Goal: Task Accomplishment & Management: Manage account settings

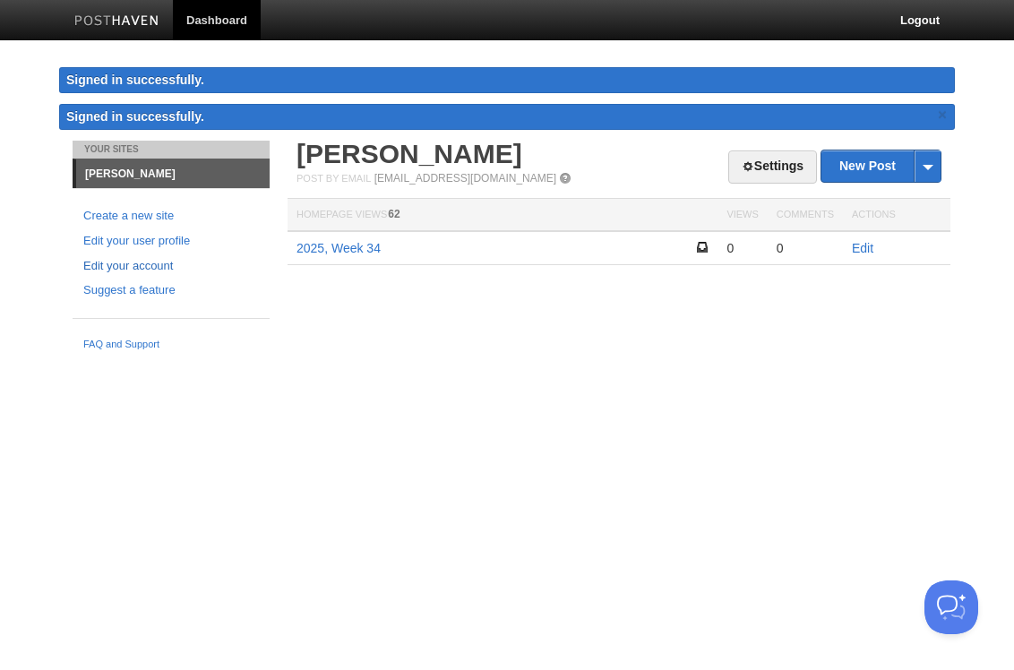
click at [134, 270] on link "Edit your account" at bounding box center [171, 266] width 176 height 19
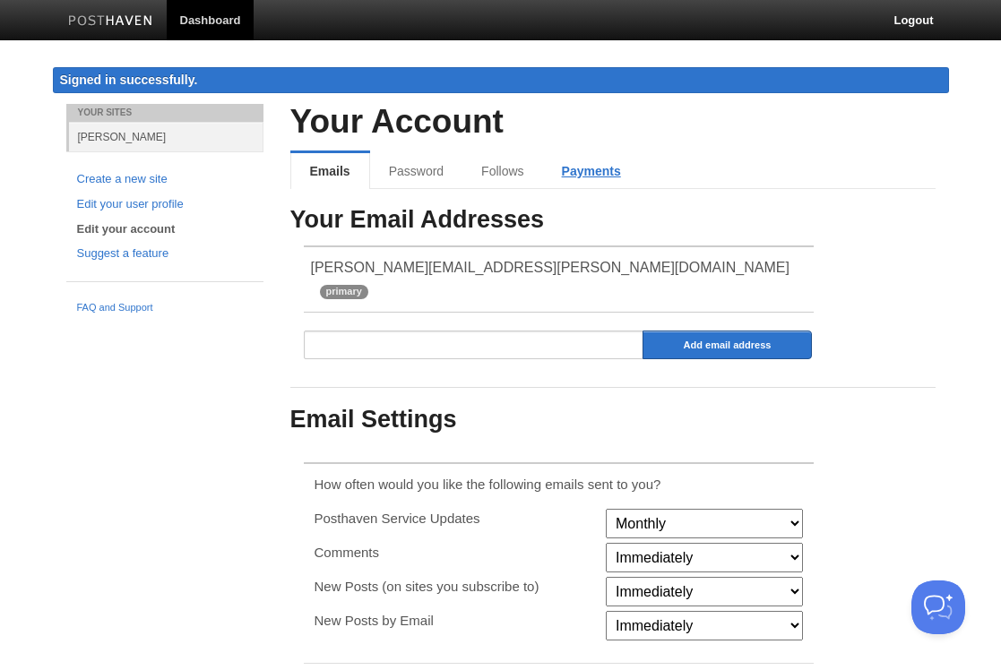
click at [587, 172] on link "Payments" at bounding box center [591, 171] width 97 height 36
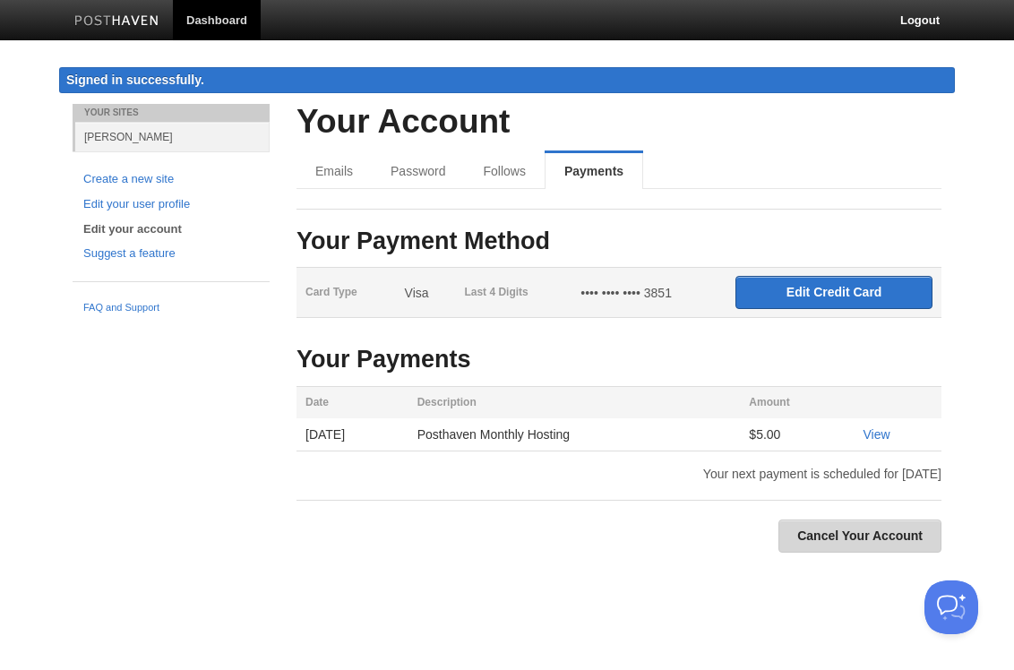
click at [848, 550] on link "Cancel Your Account" at bounding box center [860, 536] width 163 height 33
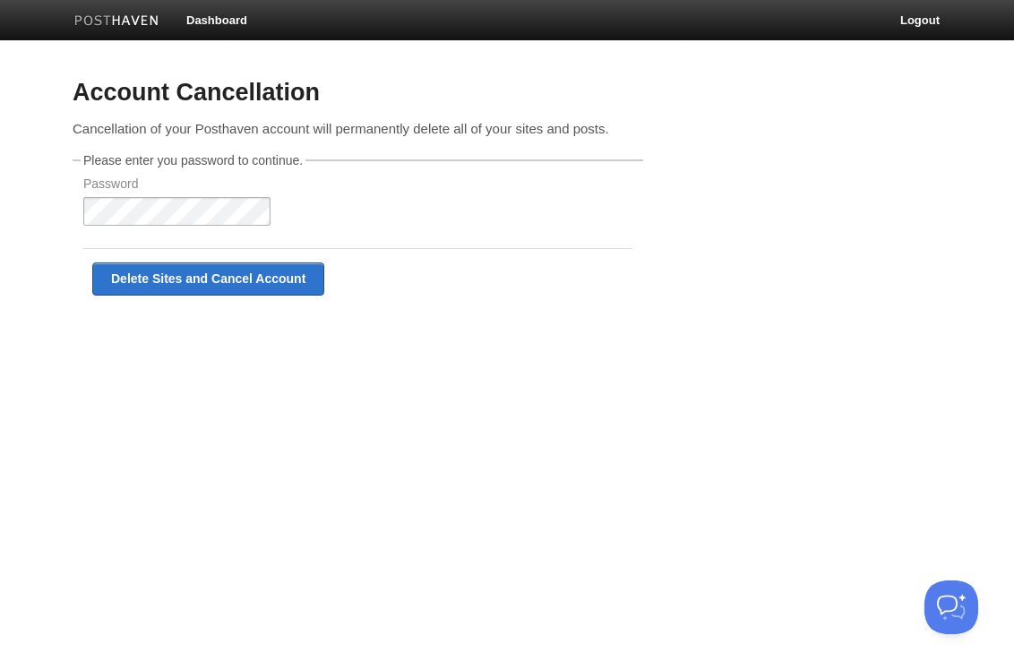
click at [92, 263] on input "Delete Sites and Cancel Account" at bounding box center [208, 279] width 232 height 33
